Goal: Browse casually: Explore the website without a specific task or goal

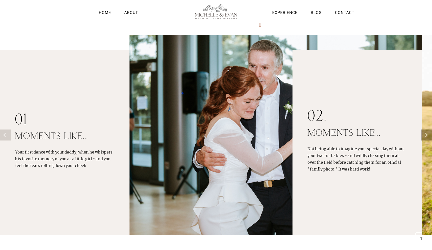
scroll to position [411, 0]
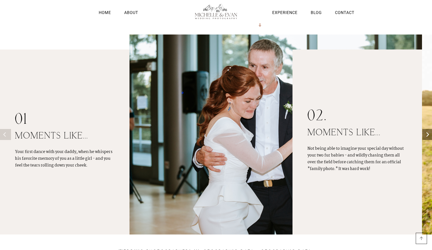
click at [428, 137] on icon "Next" at bounding box center [427, 134] width 5 height 5
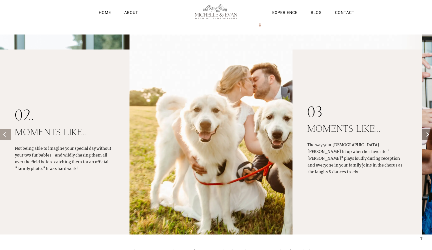
click at [428, 137] on icon "Next" at bounding box center [427, 134] width 5 height 5
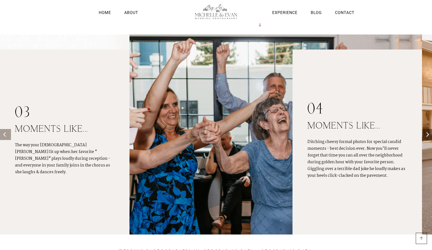
click at [428, 137] on icon "Next" at bounding box center [427, 134] width 5 height 5
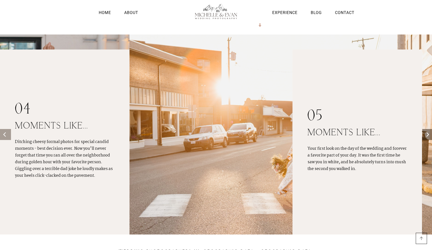
click at [428, 137] on icon "Next" at bounding box center [427, 134] width 5 height 5
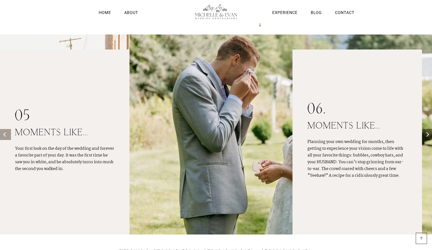
click at [428, 137] on icon "Next" at bounding box center [427, 134] width 5 height 5
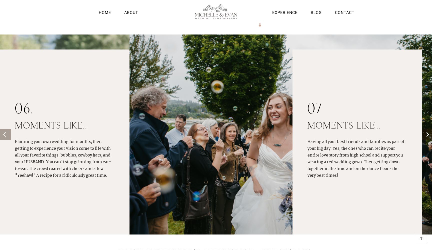
click at [428, 137] on icon "Next" at bounding box center [427, 134] width 5 height 5
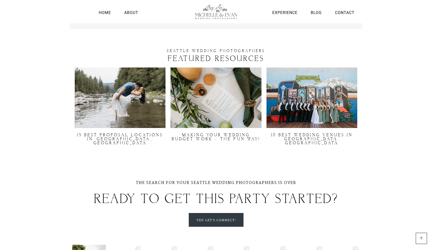
scroll to position [1417, 0]
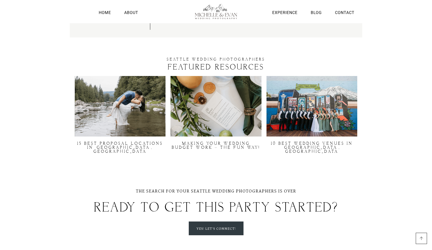
click at [226, 108] on img at bounding box center [216, 106] width 91 height 61
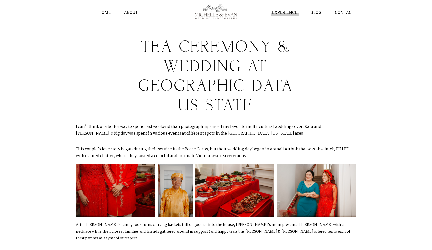
click at [284, 10] on link "Experience" at bounding box center [285, 12] width 28 height 7
